Goal: Information Seeking & Learning: Understand process/instructions

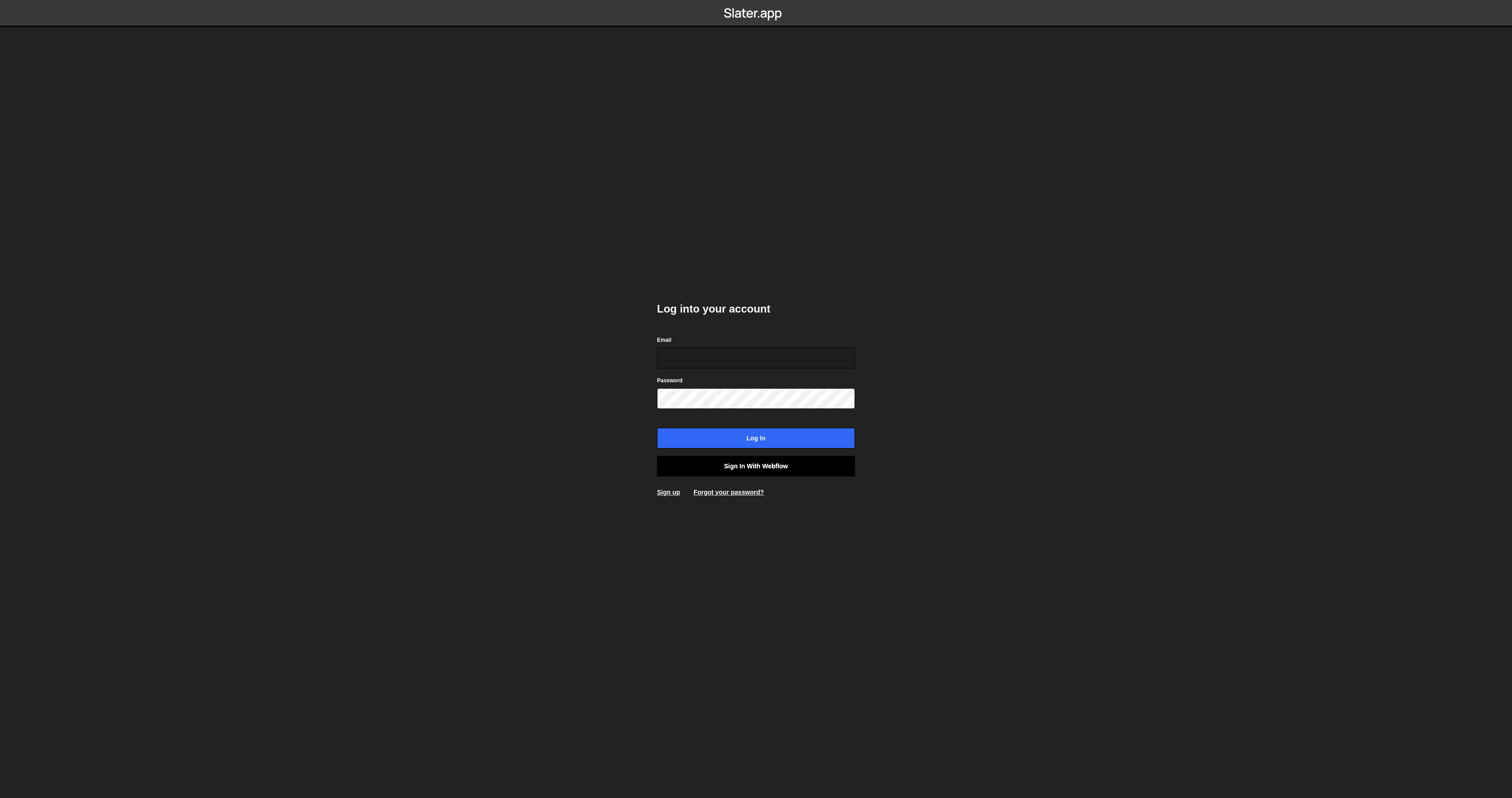
click at [768, 465] on link "Sign in with Webflow" at bounding box center [756, 466] width 198 height 21
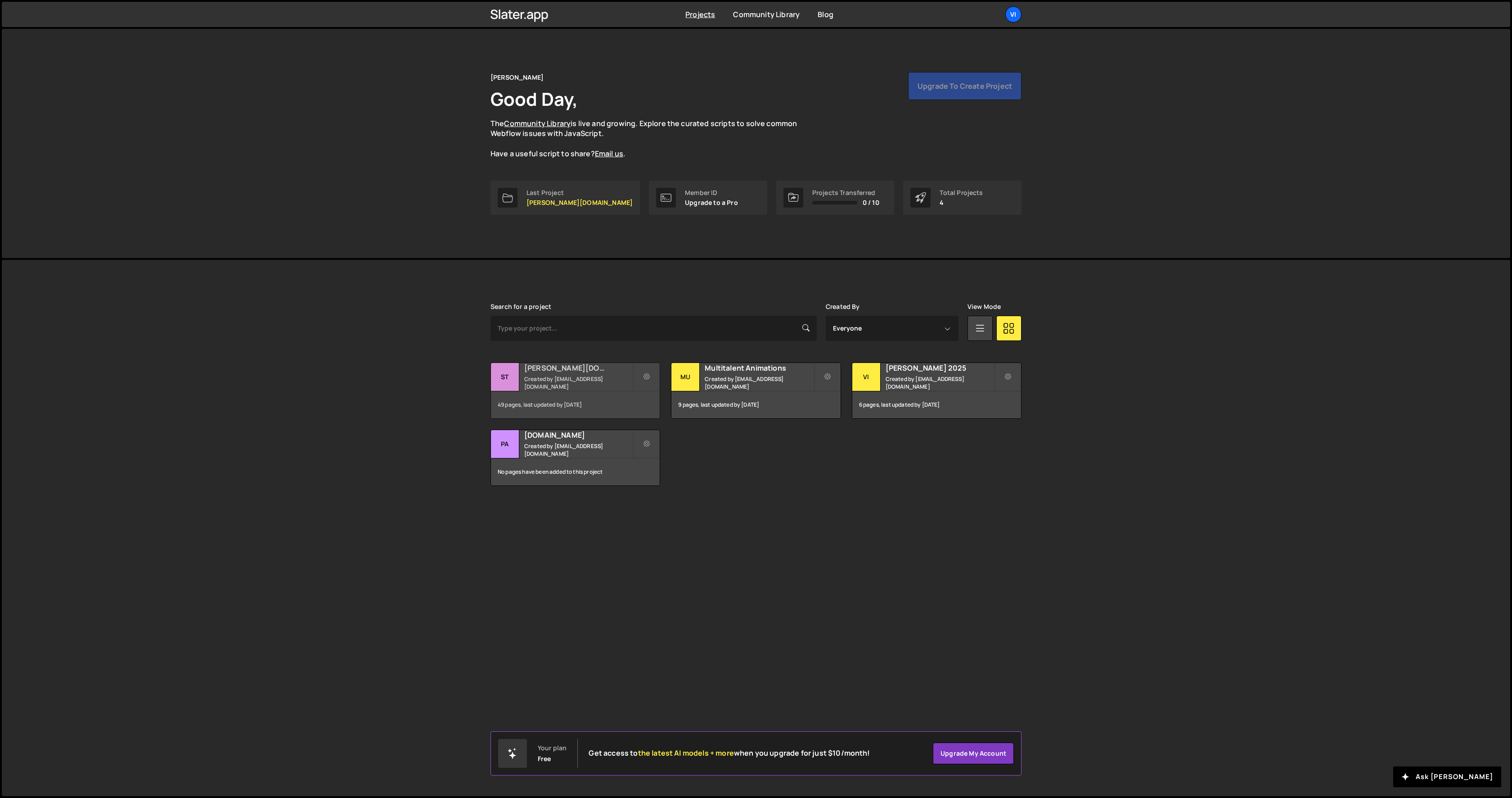
click at [541, 383] on small "Created by info@viktorstark.de" at bounding box center [578, 383] width 108 height 15
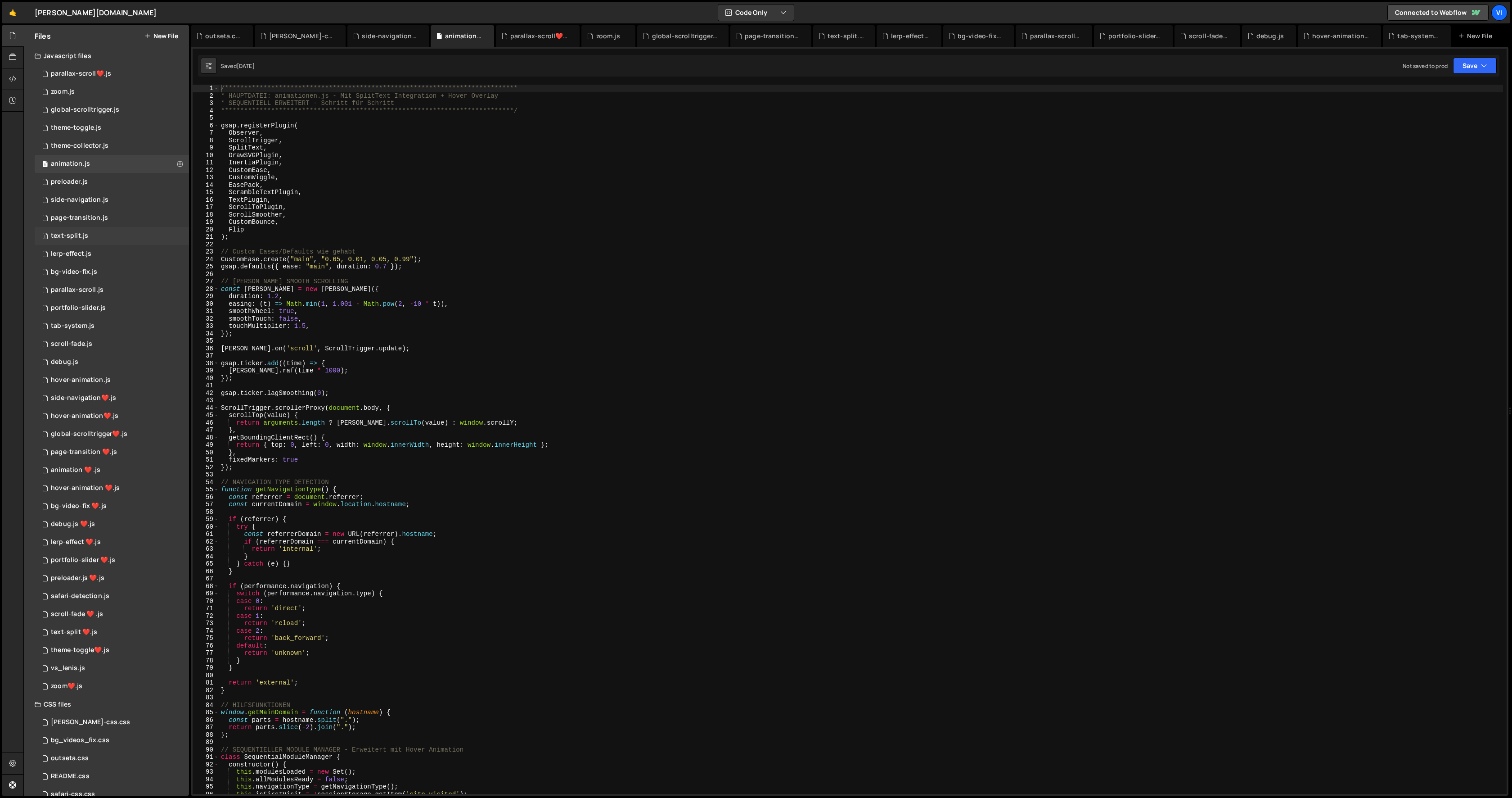
click at [69, 235] on div "text-split.js" at bounding box center [69, 236] width 37 height 8
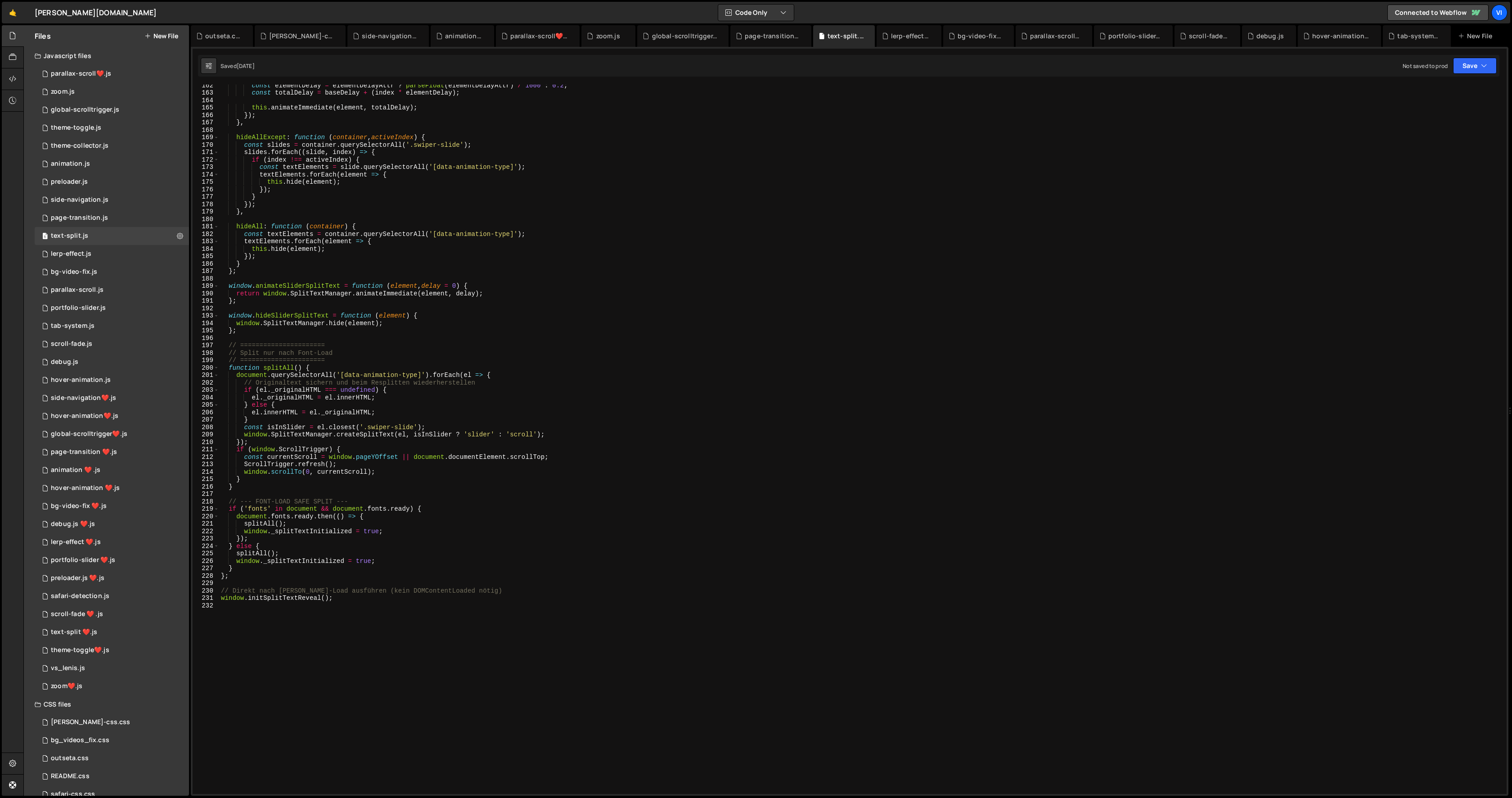
scroll to position [1299, 0]
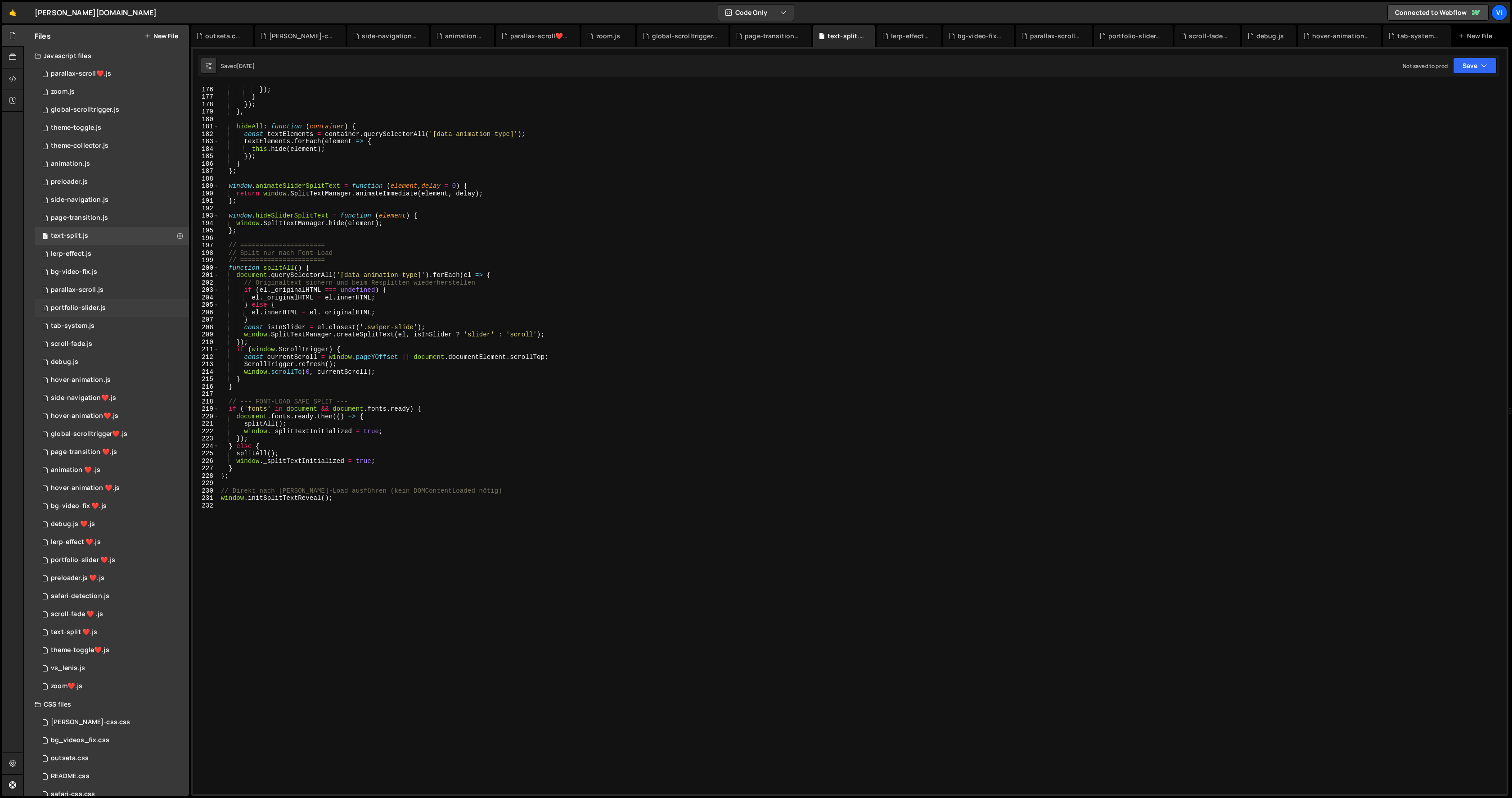
click at [74, 309] on div "portfolio-slider.js" at bounding box center [78, 308] width 55 height 8
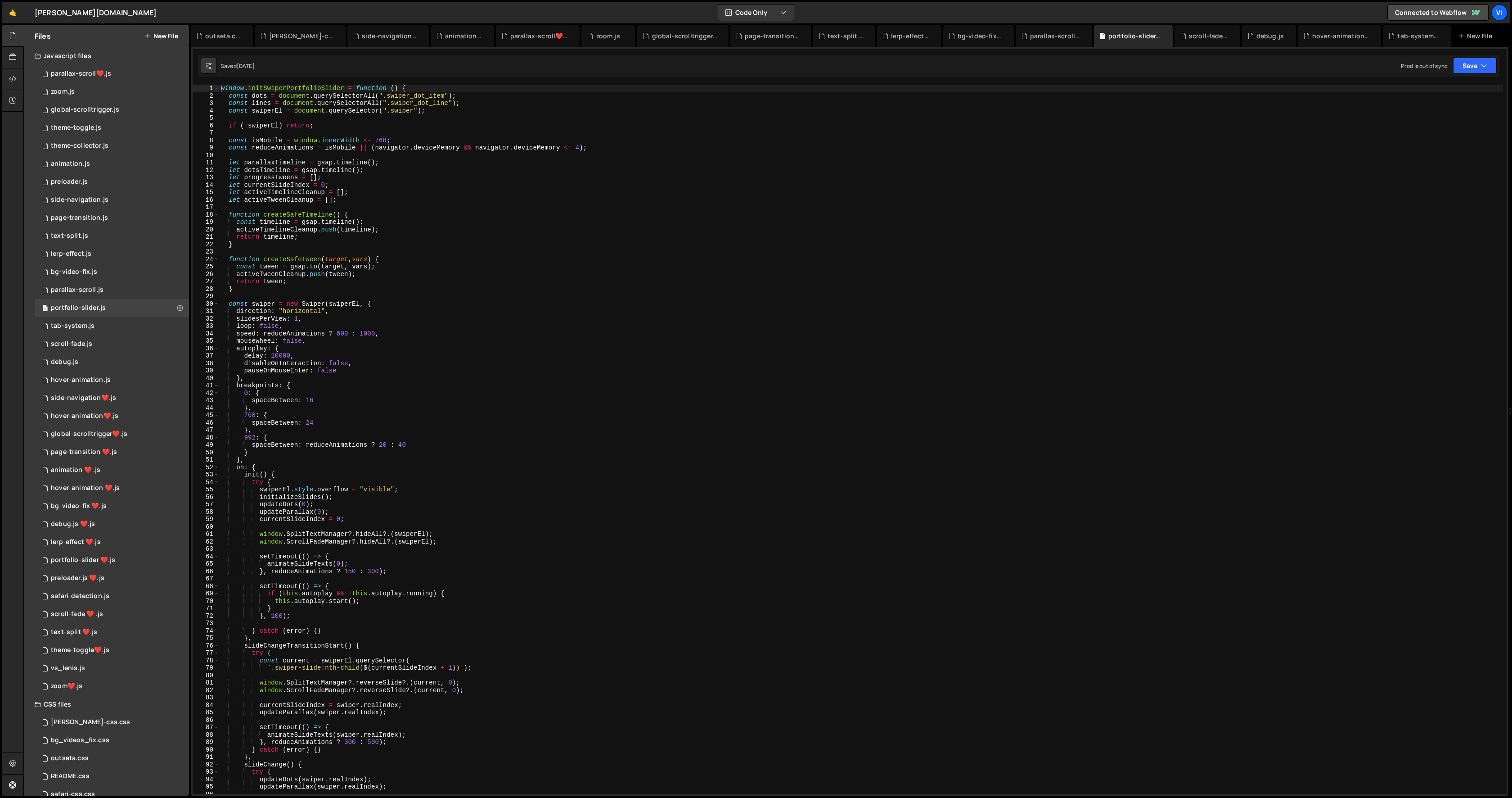
scroll to position [0, 0]
click at [284, 205] on div "window . initSwiperPortfolioSlider = function ( ) { const dots = document . que…" at bounding box center [861, 447] width 1284 height 724
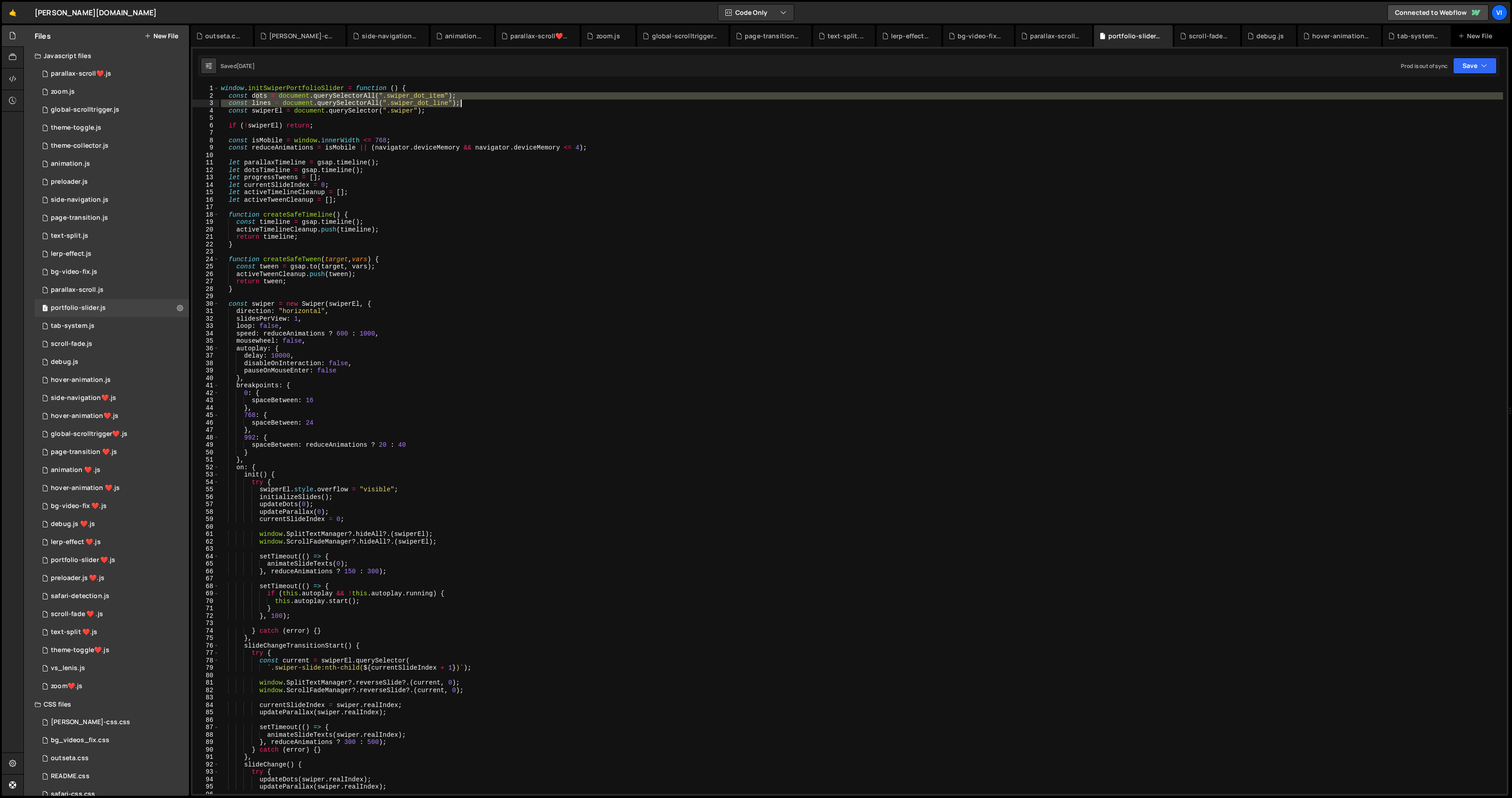
drag, startPoint x: 254, startPoint y: 92, endPoint x: 463, endPoint y: 99, distance: 209.1
click at [463, 99] on div "window . initSwiperPortfolioSlider = function ( ) { const dots = document . que…" at bounding box center [861, 447] width 1284 height 724
click at [246, 95] on div "window . initSwiperPortfolioSlider = function ( ) { const dots = document . que…" at bounding box center [861, 447] width 1284 height 724
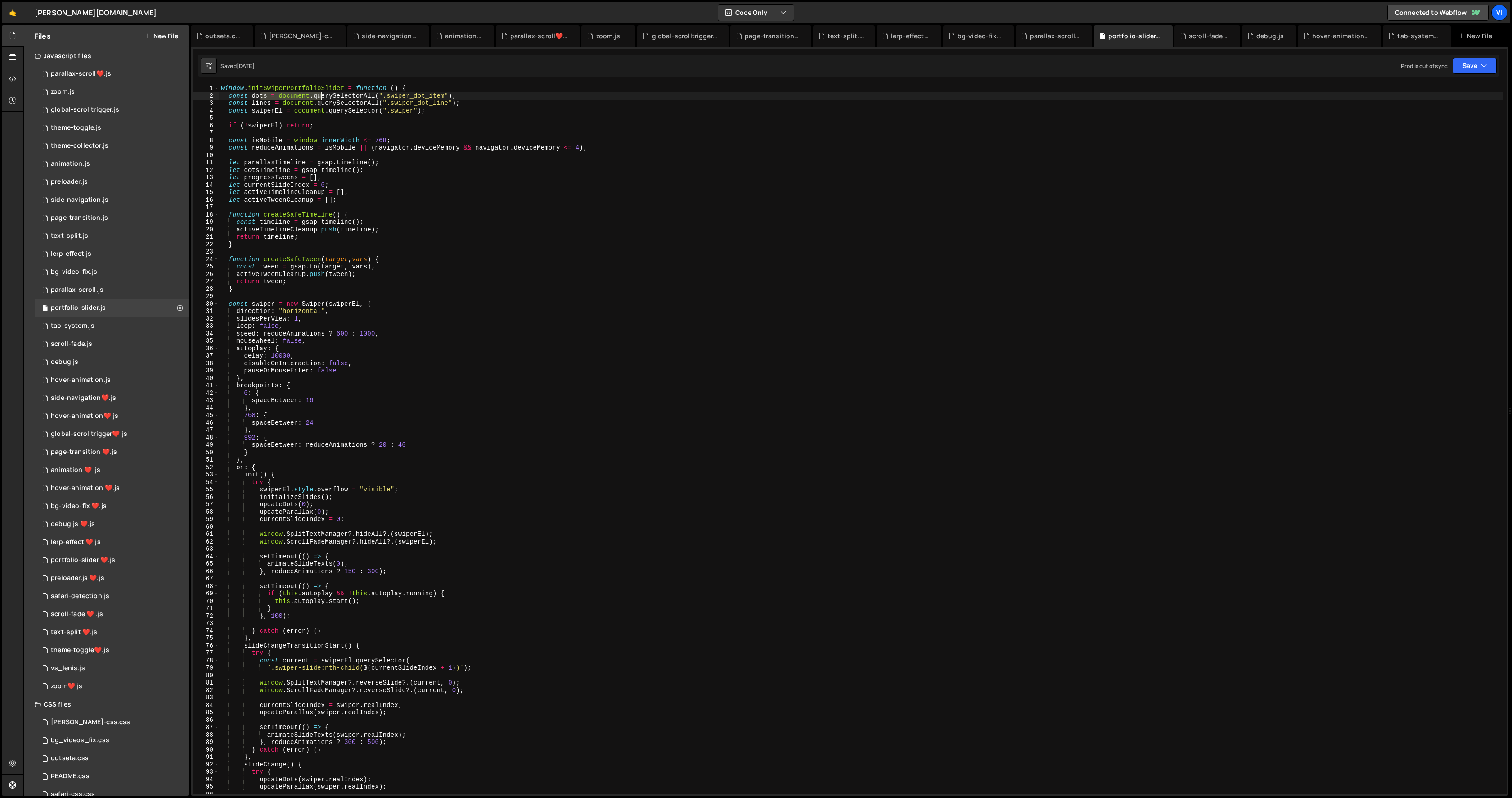
drag, startPoint x: 259, startPoint y: 94, endPoint x: 322, endPoint y: 93, distance: 63.0
click at [322, 93] on div "window . initSwiperPortfolioSlider = function ( ) { const dots = document . que…" at bounding box center [861, 447] width 1284 height 724
drag, startPoint x: 258, startPoint y: 102, endPoint x: 264, endPoint y: 93, distance: 10.8
click at [279, 102] on div "window . initSwiperPortfolioSlider = function ( ) { const dots = document . que…" at bounding box center [861, 447] width 1284 height 724
type textarea "const lines = document.querySelectorAll(".swiper_dot_line");"
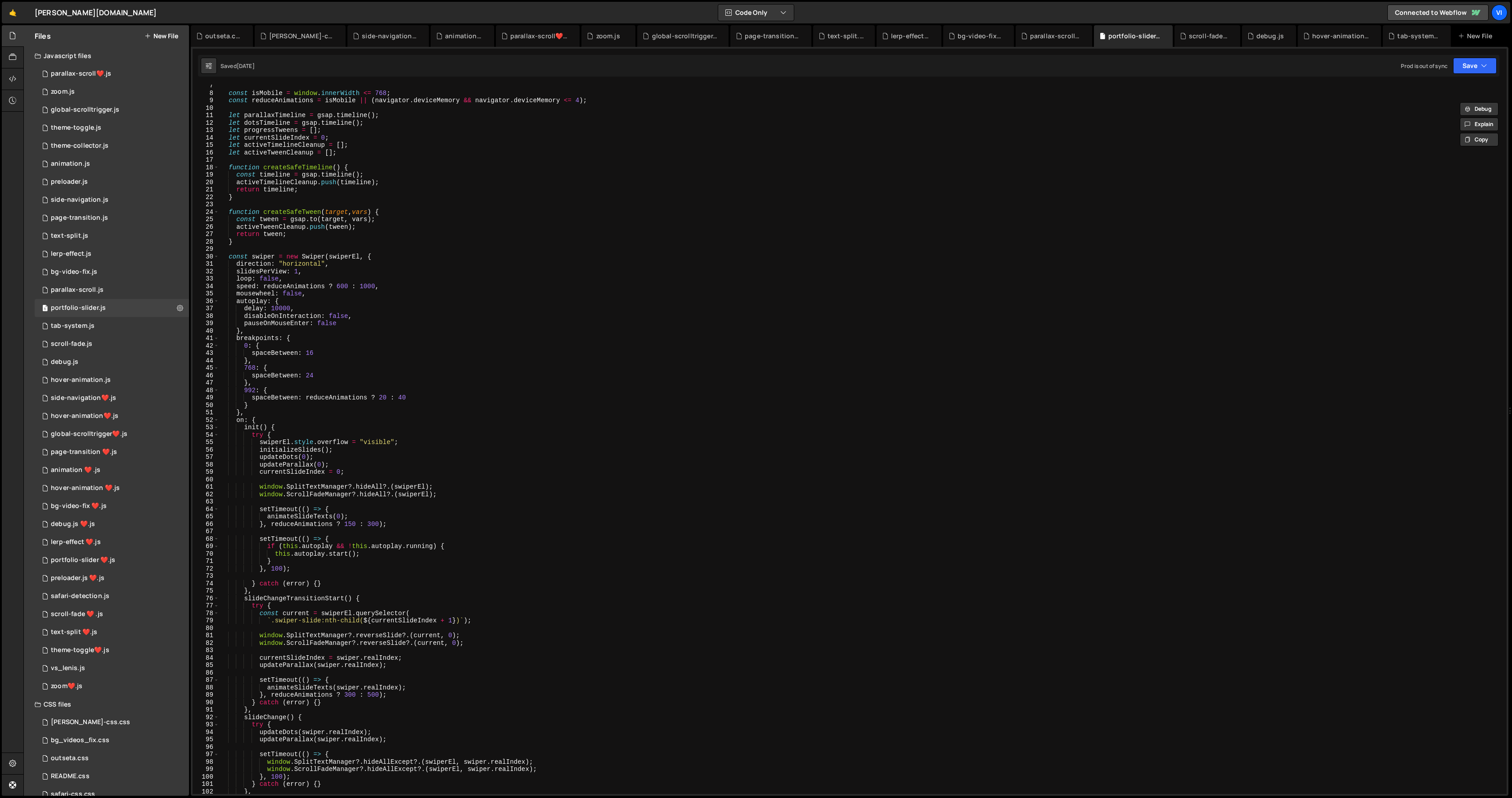
scroll to position [167, 0]
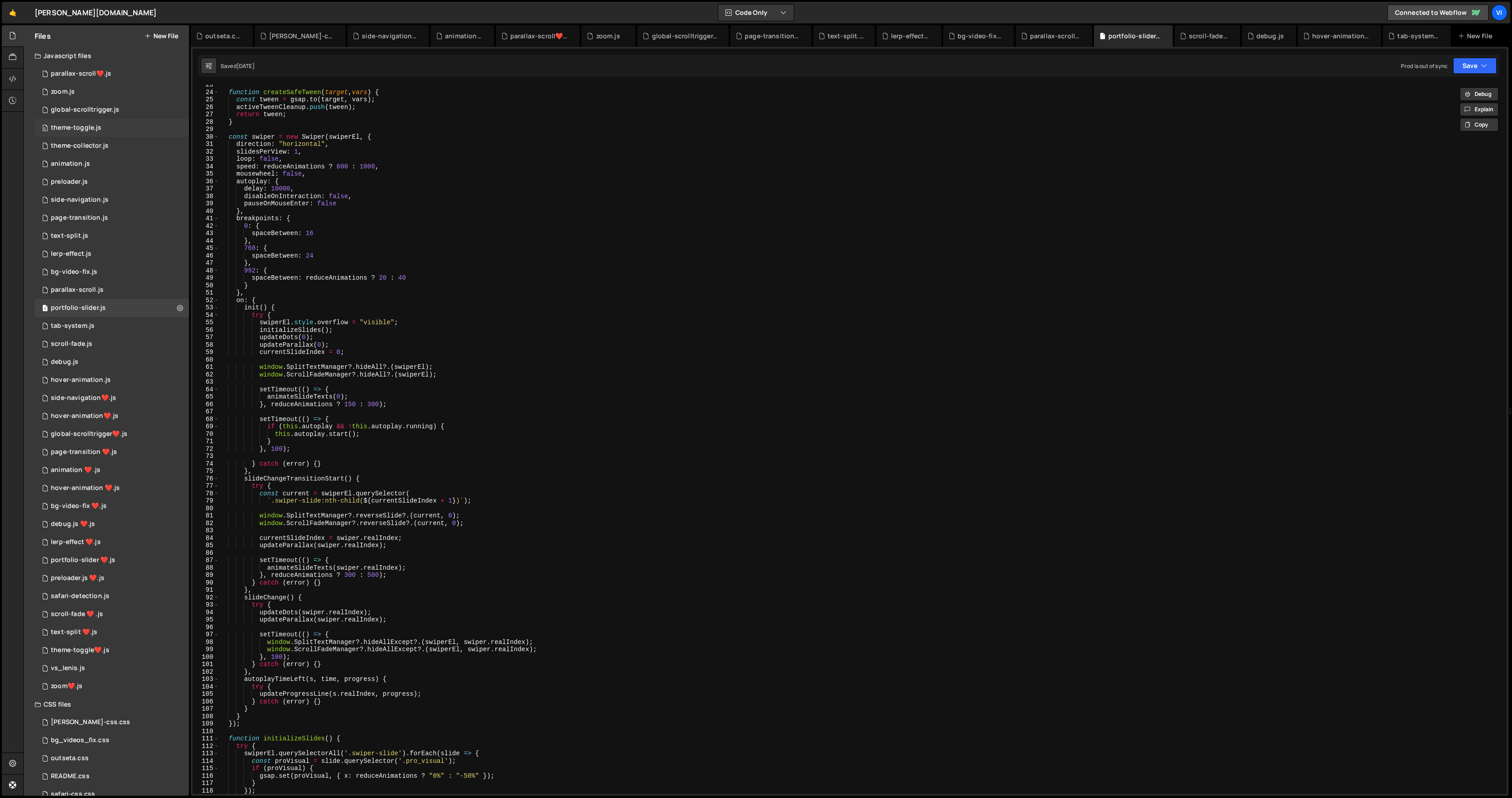
click at [66, 128] on div "theme-toggle.js" at bounding box center [76, 128] width 51 height 8
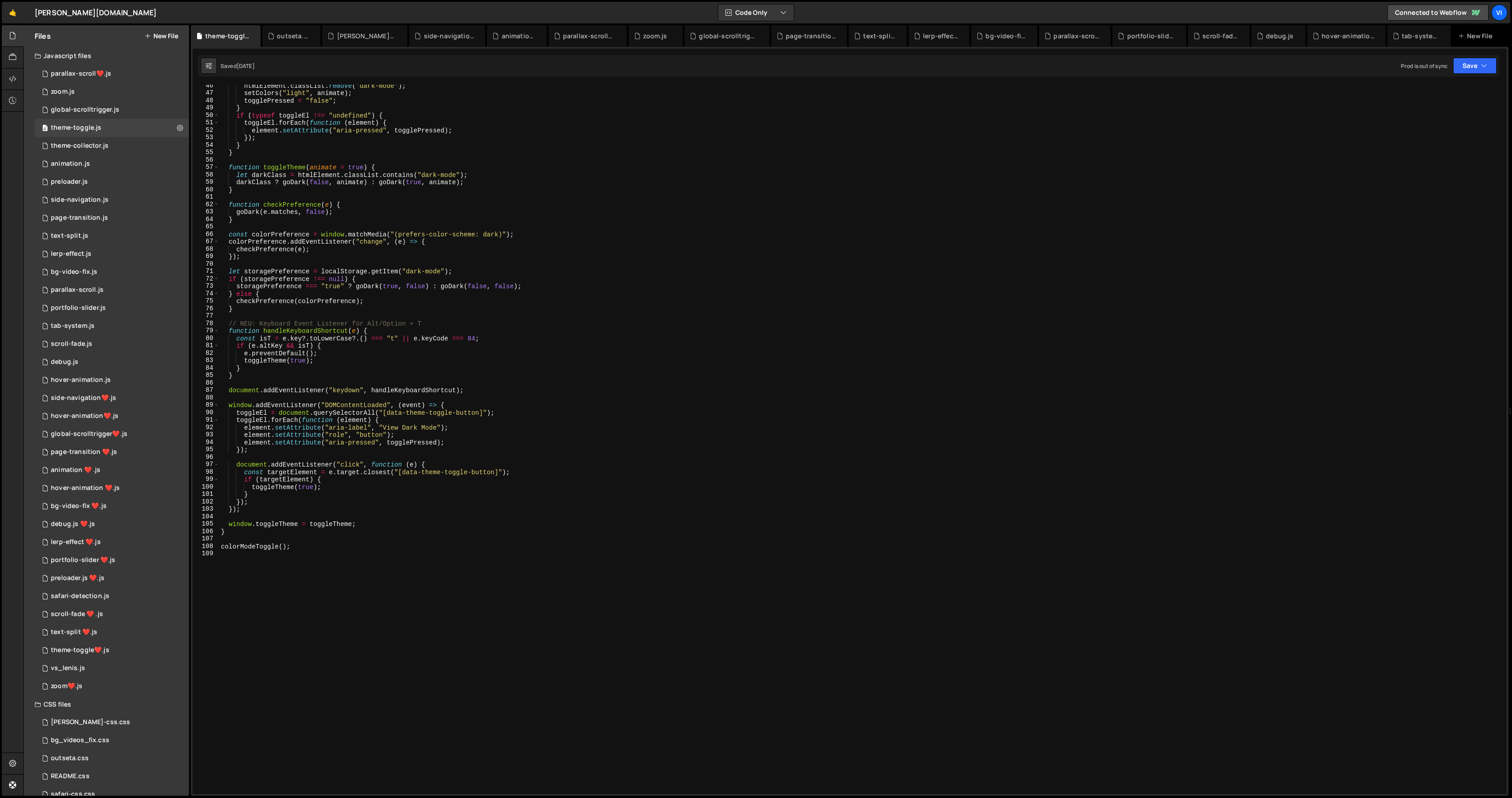
scroll to position [0, 0]
